Goal: Download file/media

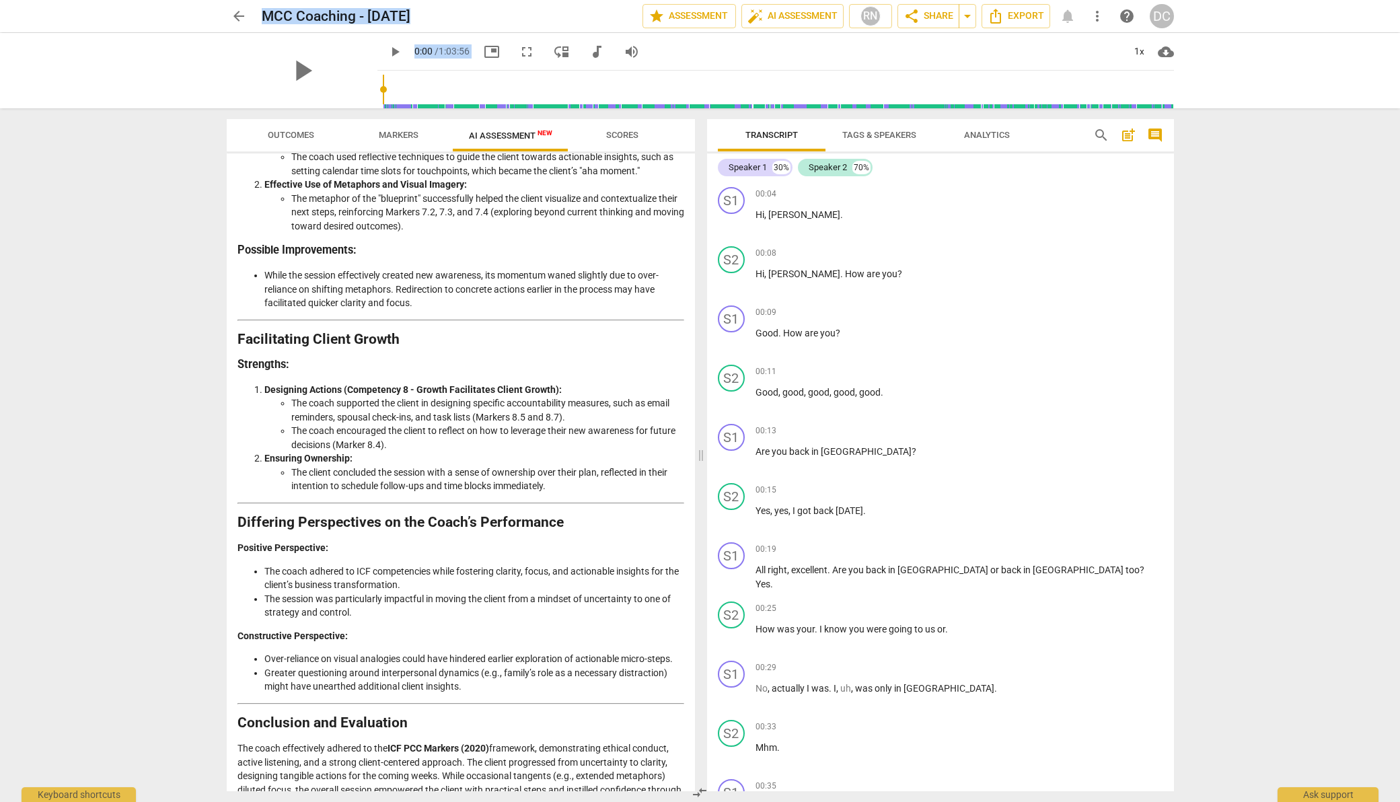
scroll to position [1702, 0]
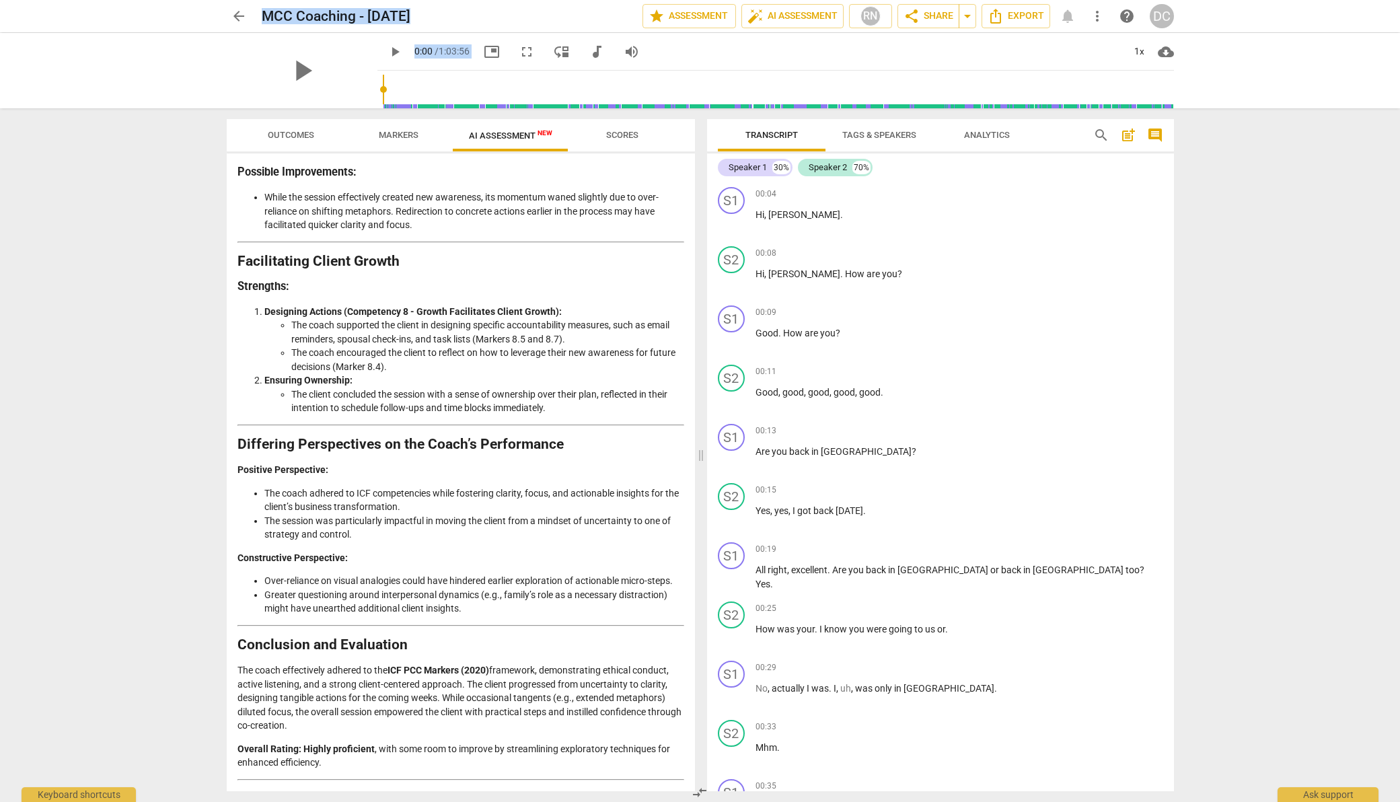
drag, startPoint x: 238, startPoint y: 194, endPoint x: 75, endPoint y: 867, distance: 692.1
click at [75, 0] on html "arrow_back MCC Coaching - [DATE] edit star Assessment auto_fix_high AI Assessme…" at bounding box center [700, 0] width 1400 height 0
click at [360, 768] on p "Overall Rating: Highly proficient , with some room to improve by streamlining e…" at bounding box center [460, 756] width 447 height 28
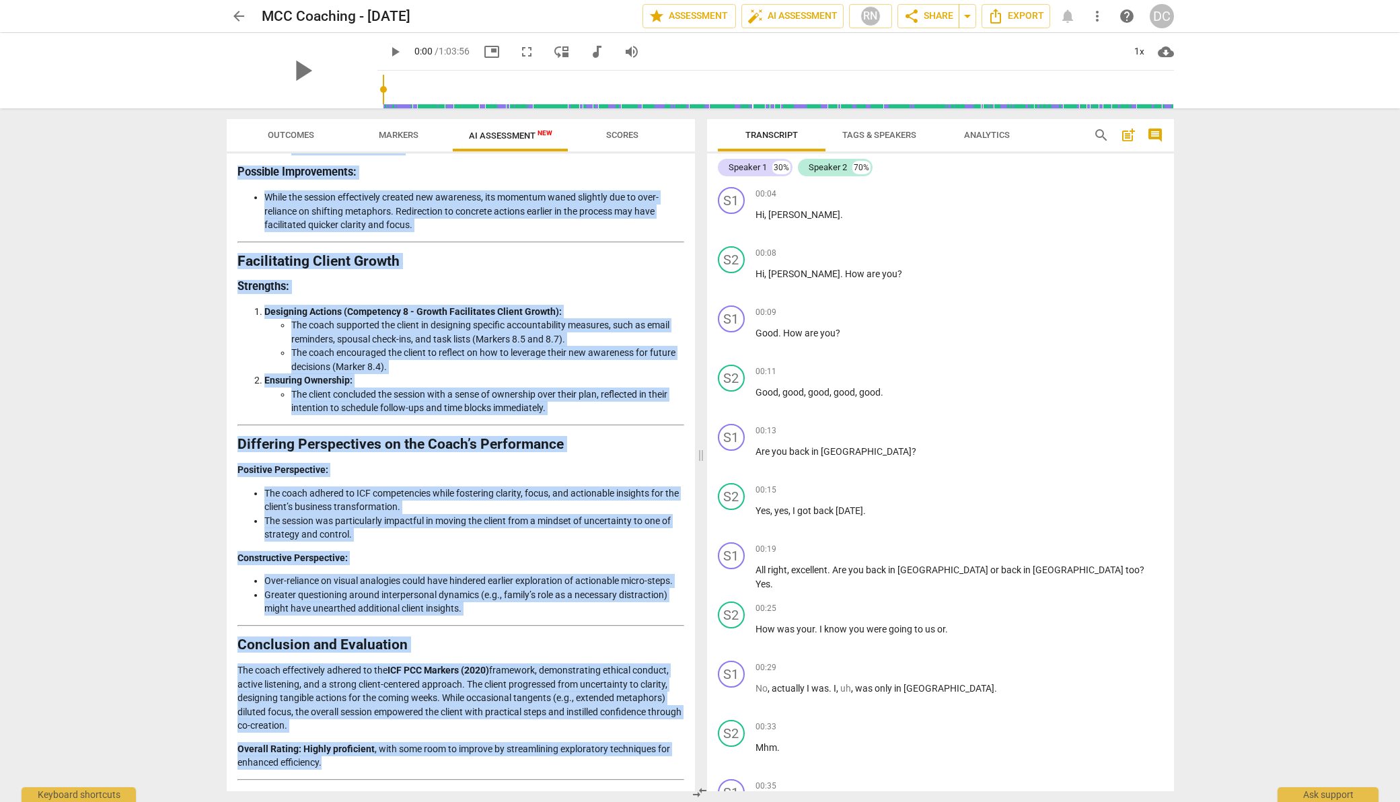
drag, startPoint x: 357, startPoint y: 765, endPoint x: 370, endPoint y: 392, distance: 373.5
click at [150, 277] on div "arrow_back MCC Coaching - [DATE] edit star Assessment auto_fix_high AI Assessme…" at bounding box center [700, 401] width 1400 height 802
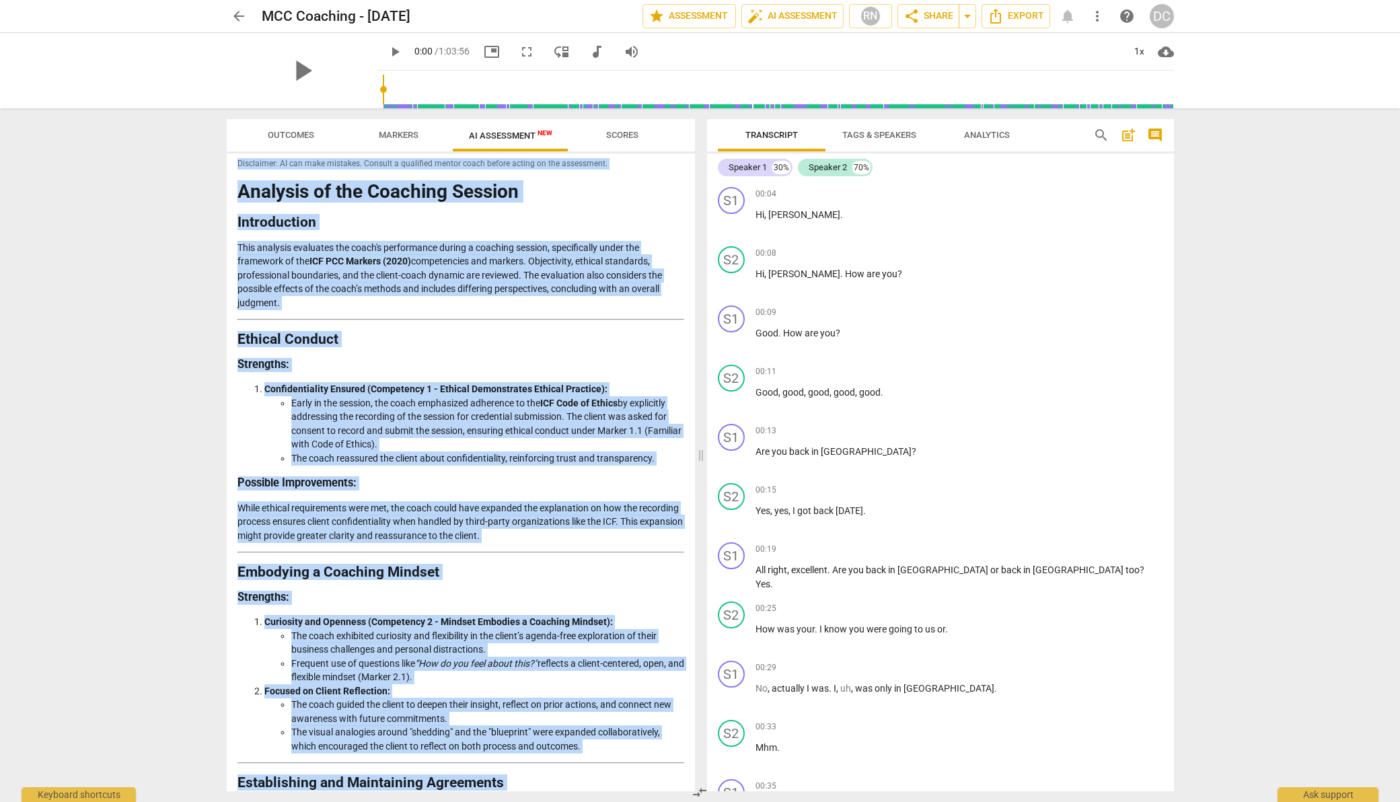
scroll to position [0, 0]
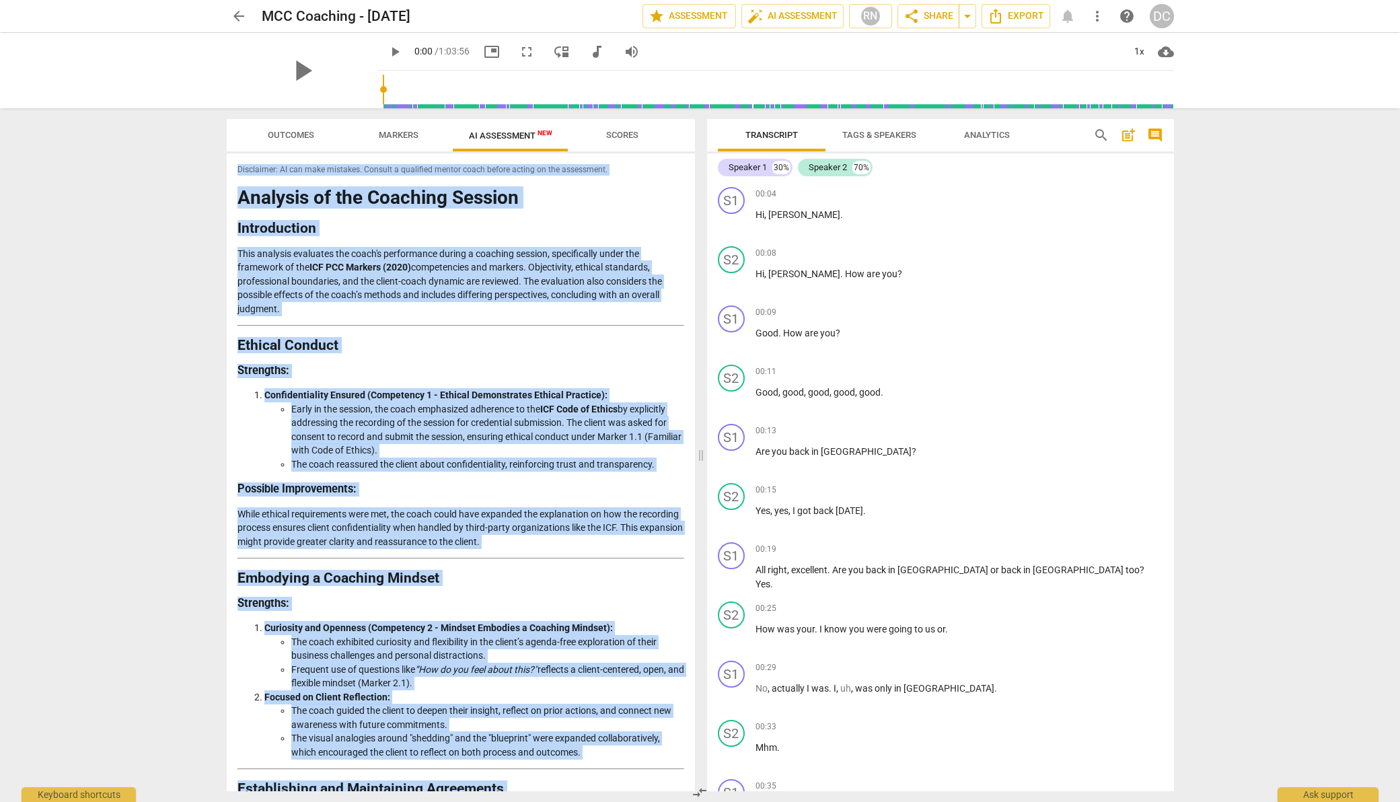
copy div "Loremips Dolorsi AM Consectetu Adi Elitse Doeiusmodt: IN utl etdo magnaali. Eni…"
click at [773, 135] on span "Transcript" at bounding box center [771, 135] width 52 height 10
click at [775, 136] on span "Transcript" at bounding box center [771, 135] width 52 height 10
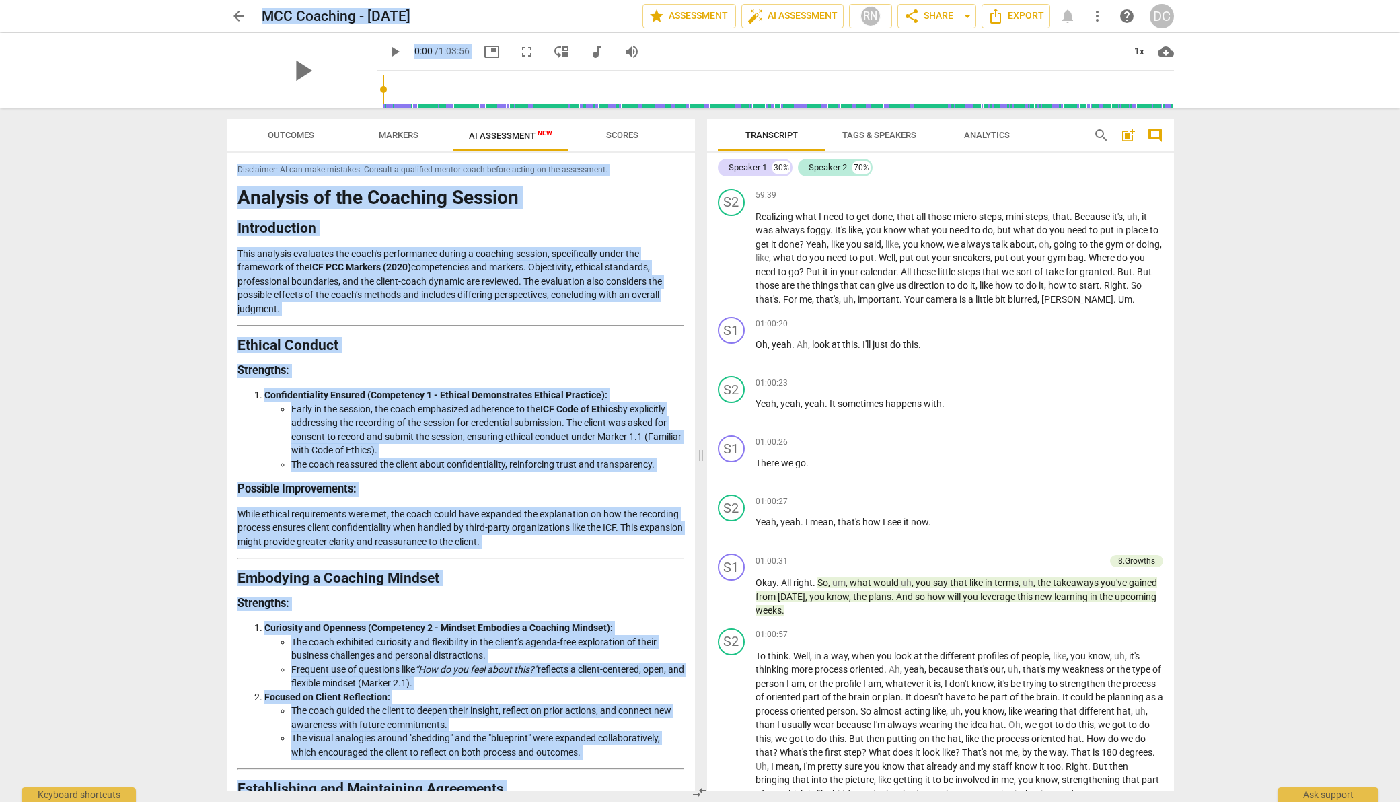
scroll to position [15150, 0]
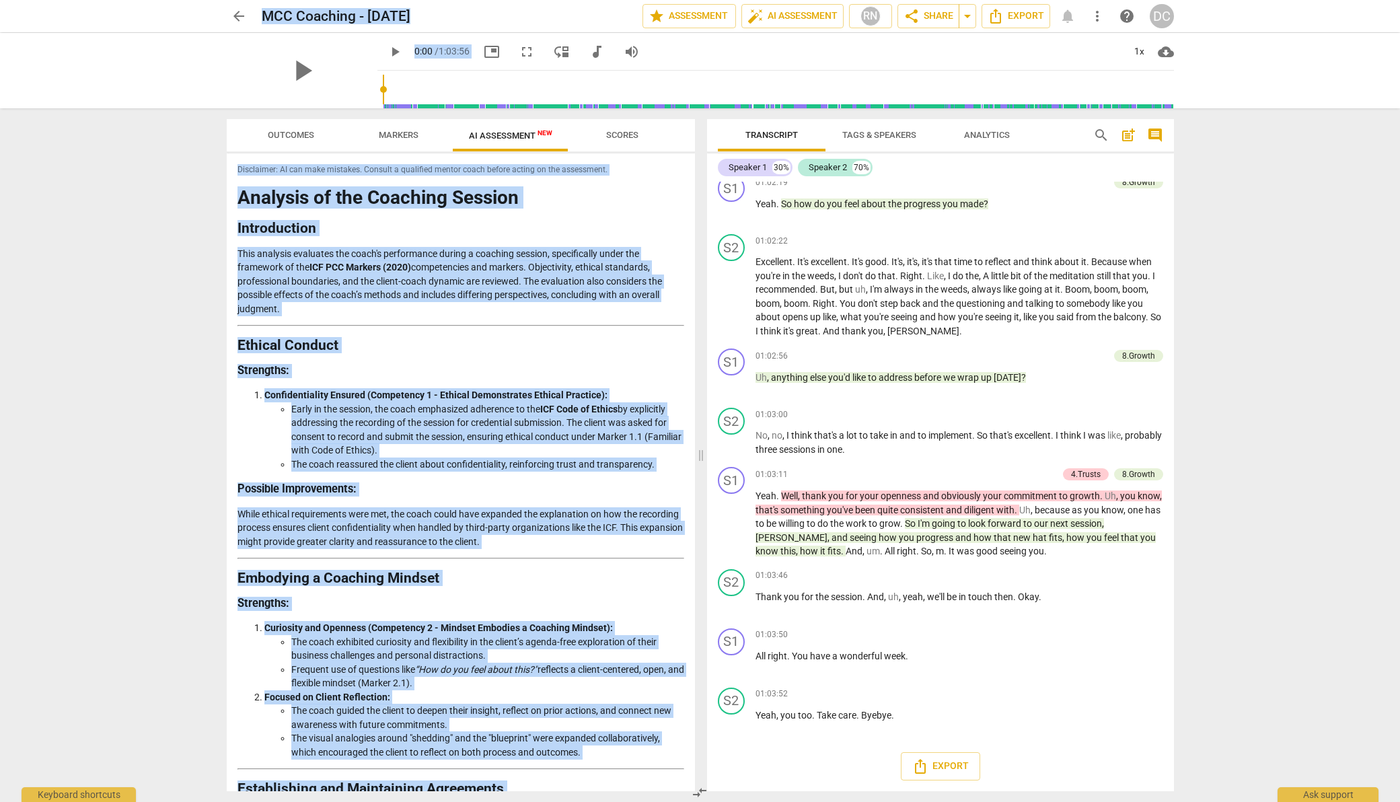
drag, startPoint x: 711, startPoint y: 166, endPoint x: 862, endPoint y: 870, distance: 719.6
click at [862, 0] on html "arrow_back MCC Coaching - [DATE] edit star Assessment auto_fix_high AI Assessme…" at bounding box center [700, 0] width 1400 height 0
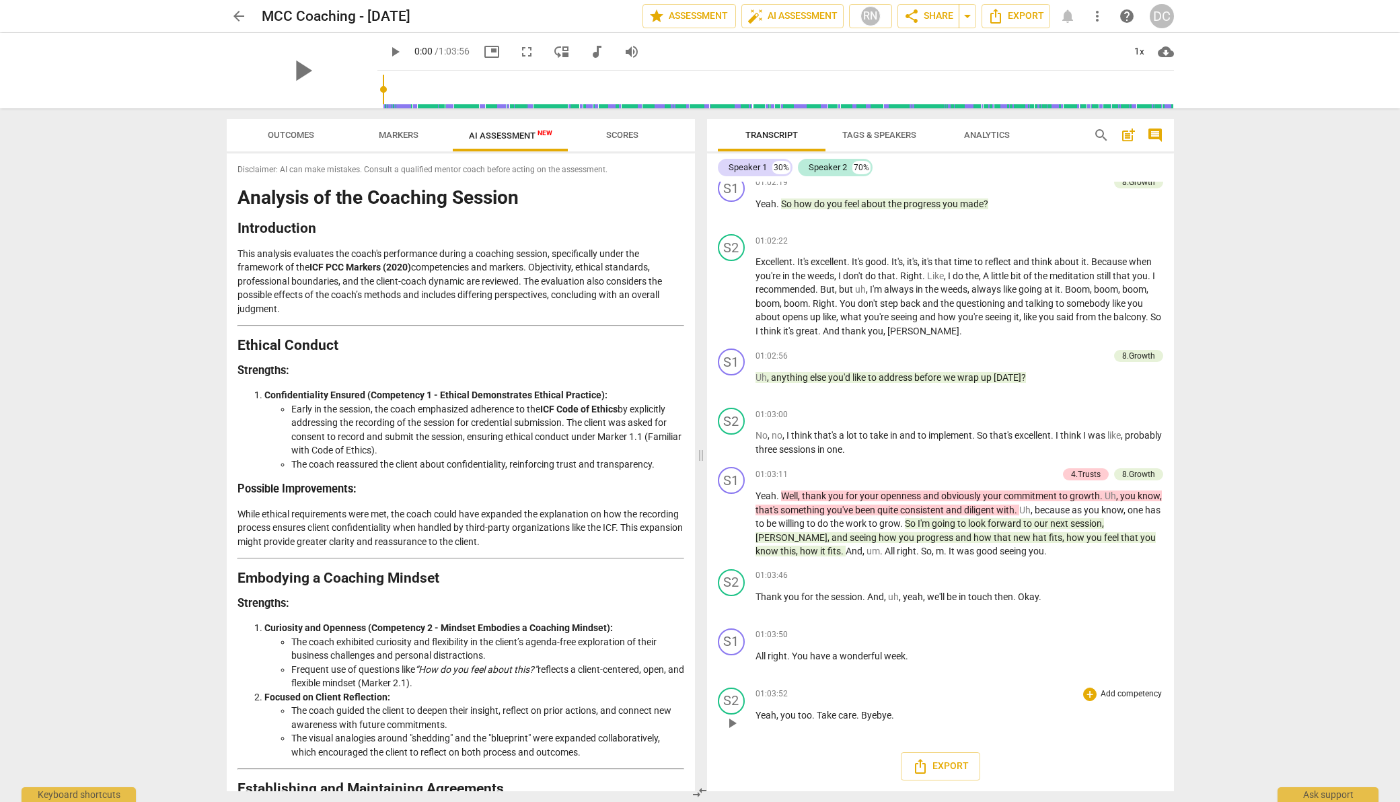
click at [922, 726] on div "01:03:52 + Add competency keyboard_arrow_right Yeah , you too . Take care . [GE…" at bounding box center [959, 711] width 408 height 48
click at [938, 761] on span "Export" at bounding box center [940, 766] width 57 height 16
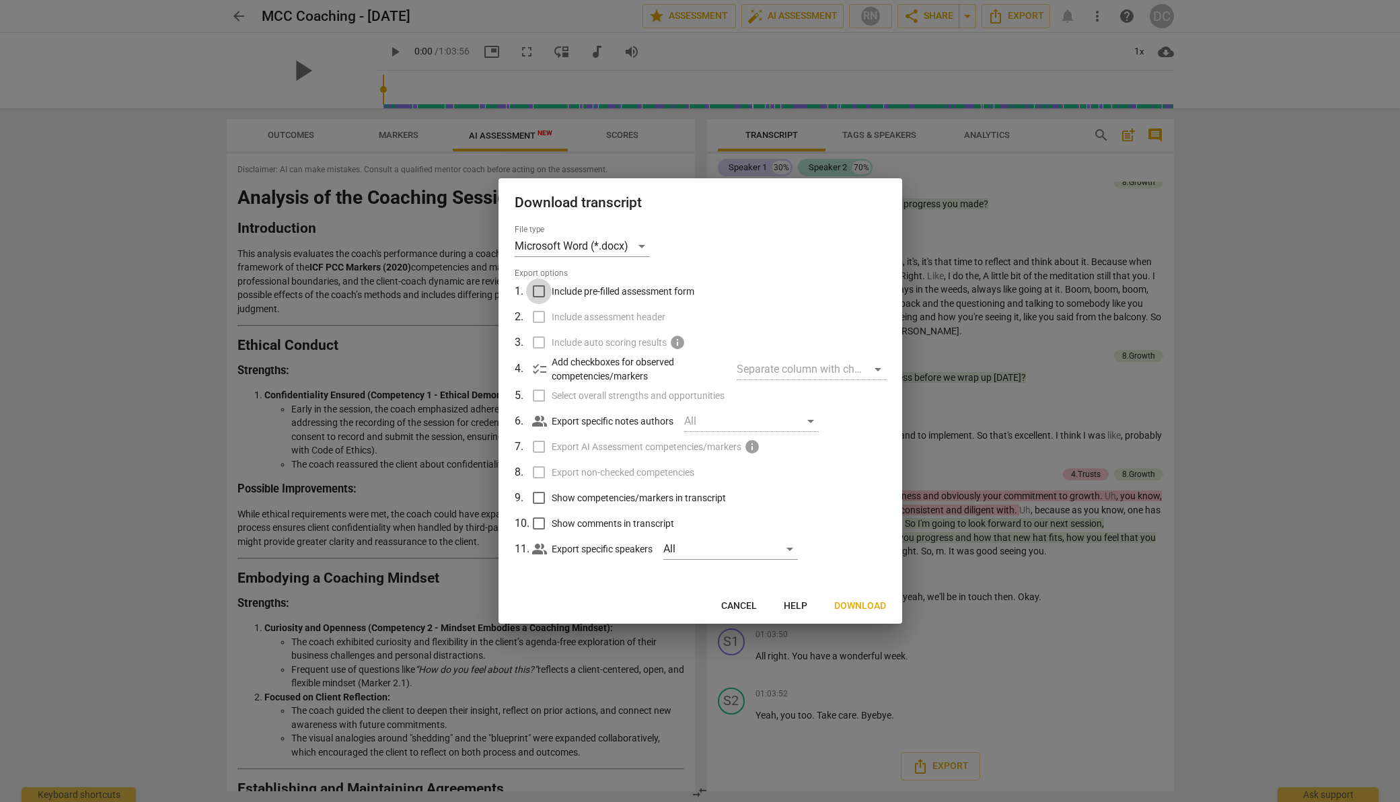
click at [537, 290] on input "Include pre-filled assessment form" at bounding box center [539, 291] width 26 height 26
checkbox input "true"
click at [537, 391] on input "Select overall strengths and opportunities" at bounding box center [539, 396] width 26 height 26
checkbox input "true"
click at [538, 316] on input "Include assessment header" at bounding box center [539, 317] width 26 height 26
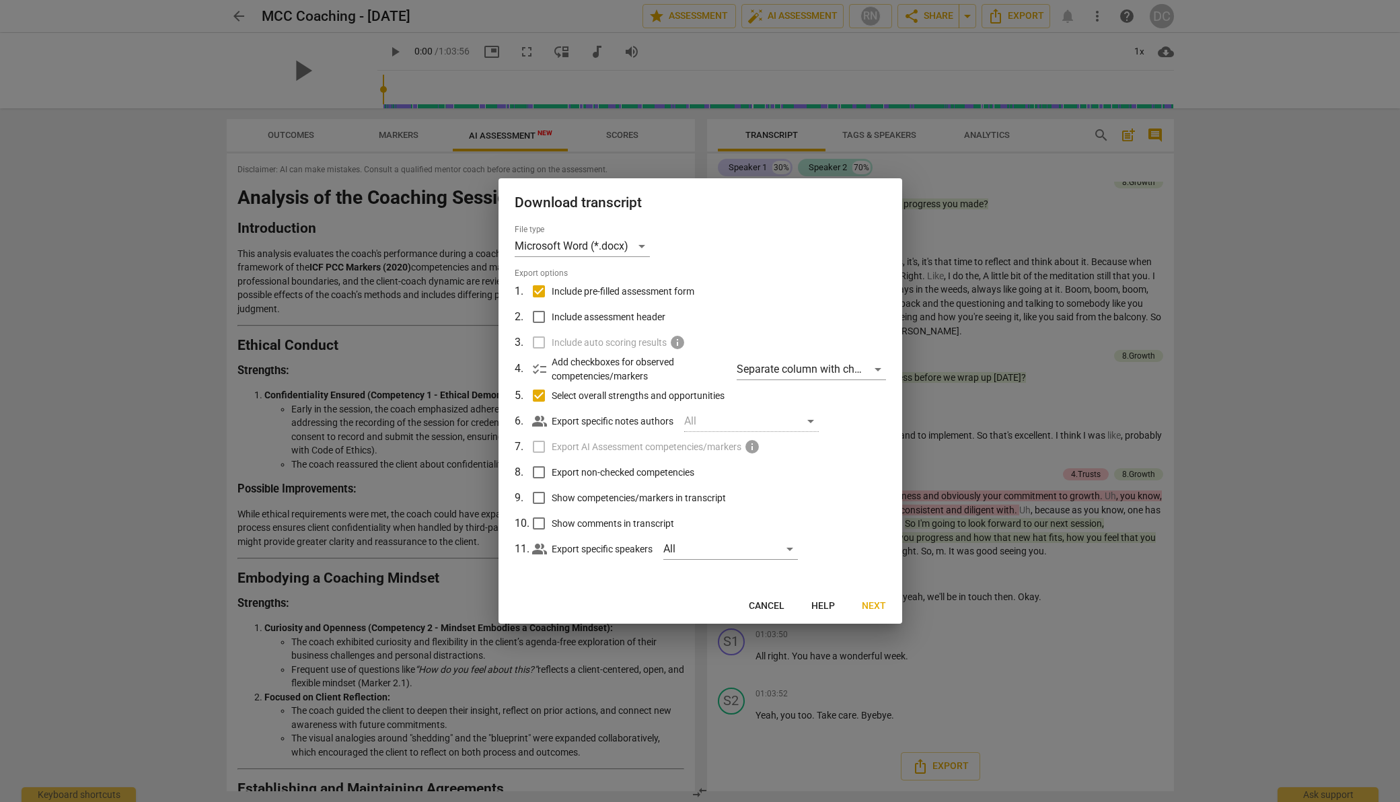
checkbox input "true"
click at [541, 495] on input "Show competencies/markers in transcript" at bounding box center [539, 498] width 26 height 26
checkbox input "true"
click at [537, 521] on input "Show comments in transcript" at bounding box center [539, 524] width 26 height 26
checkbox input "true"
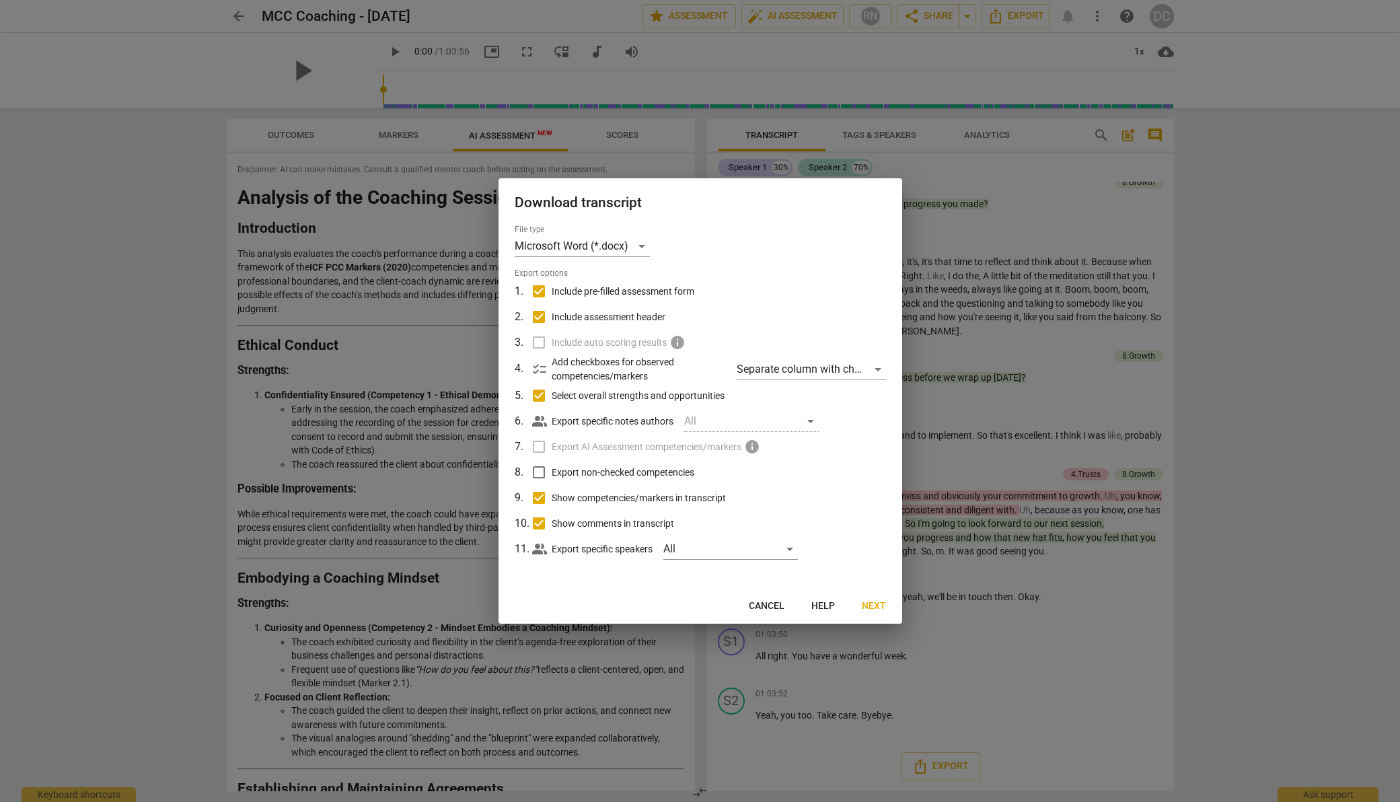
click at [876, 607] on span "Next" at bounding box center [874, 605] width 24 height 13
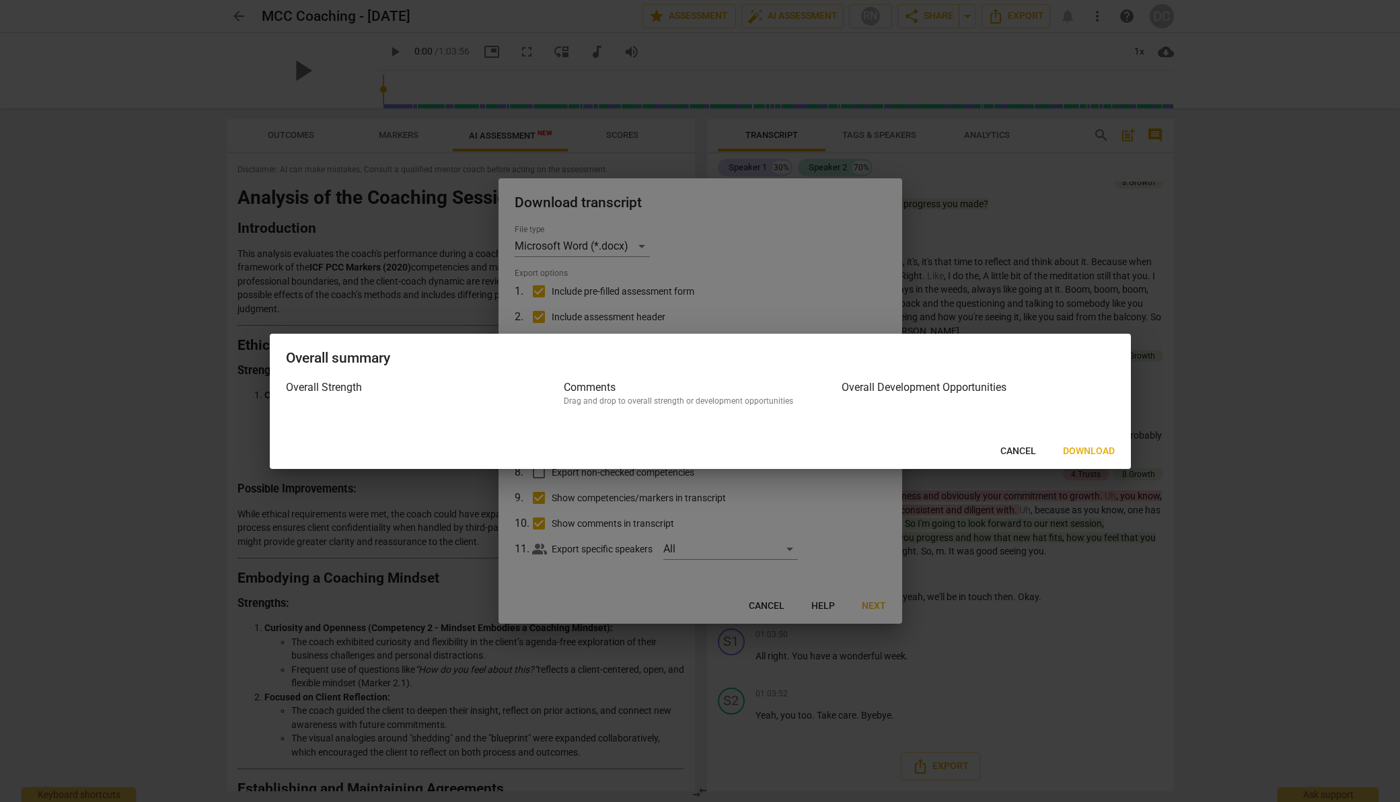
click at [1083, 448] on span "Download" at bounding box center [1089, 451] width 52 height 13
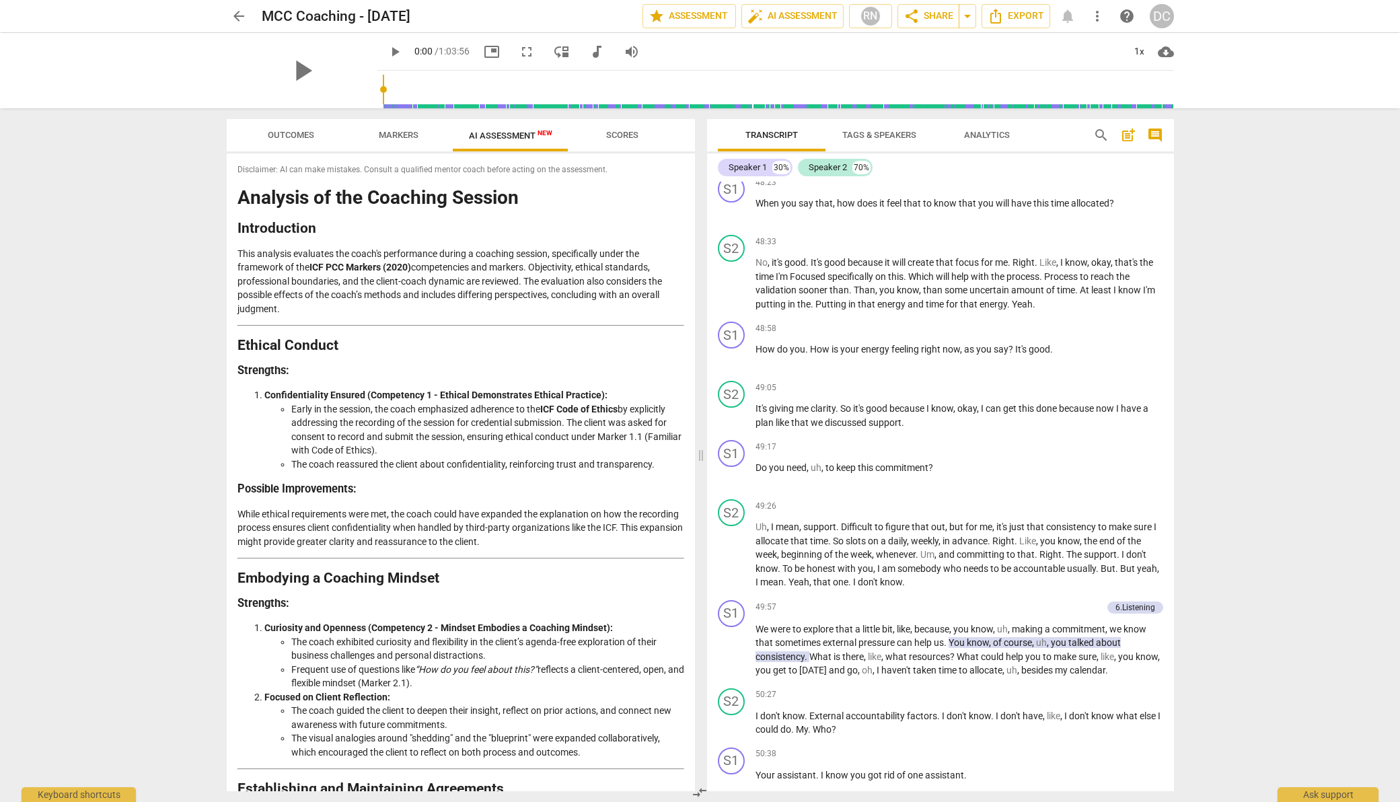
scroll to position [10565, 0]
